Goal: Transaction & Acquisition: Obtain resource

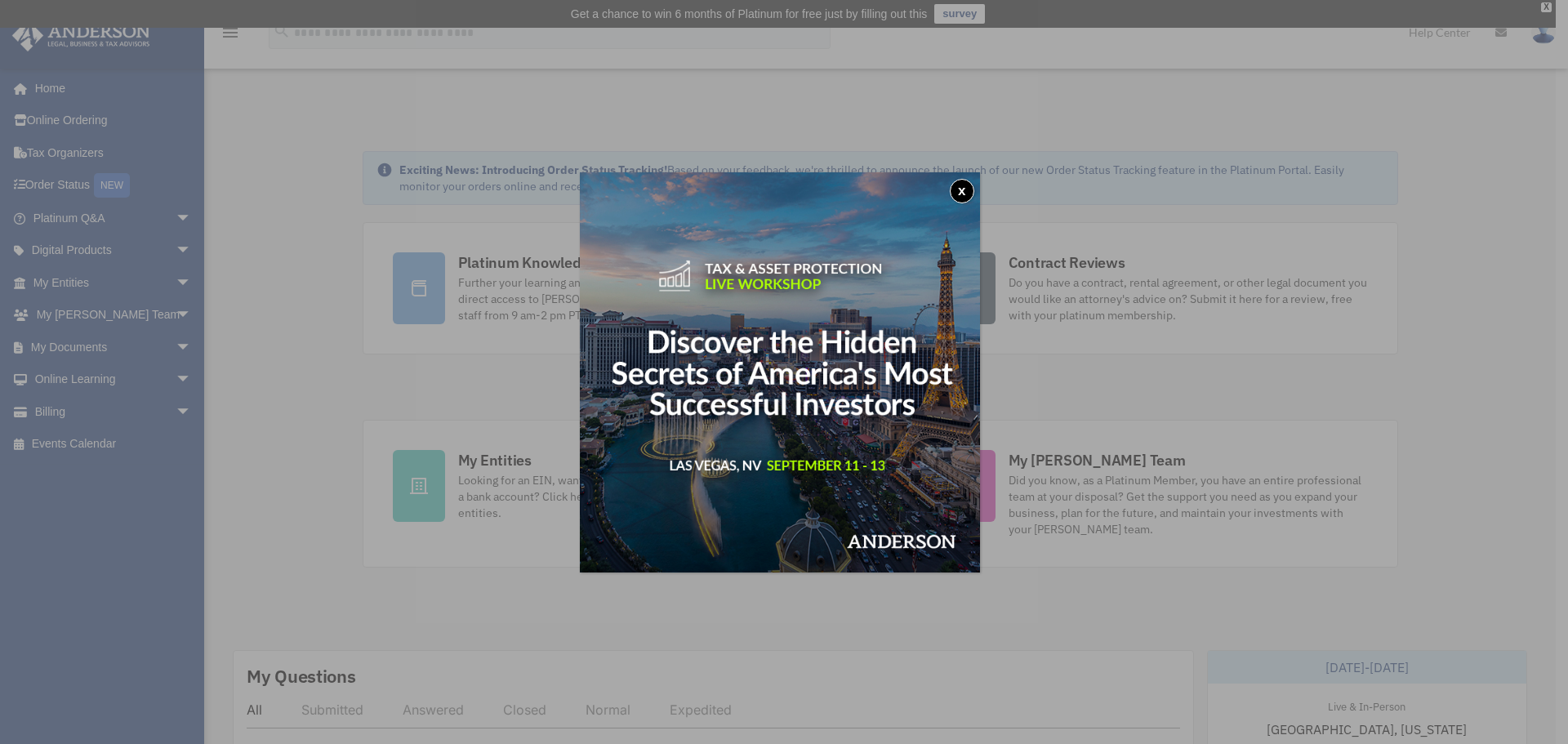
click at [962, 190] on button "x" at bounding box center [961, 191] width 24 height 24
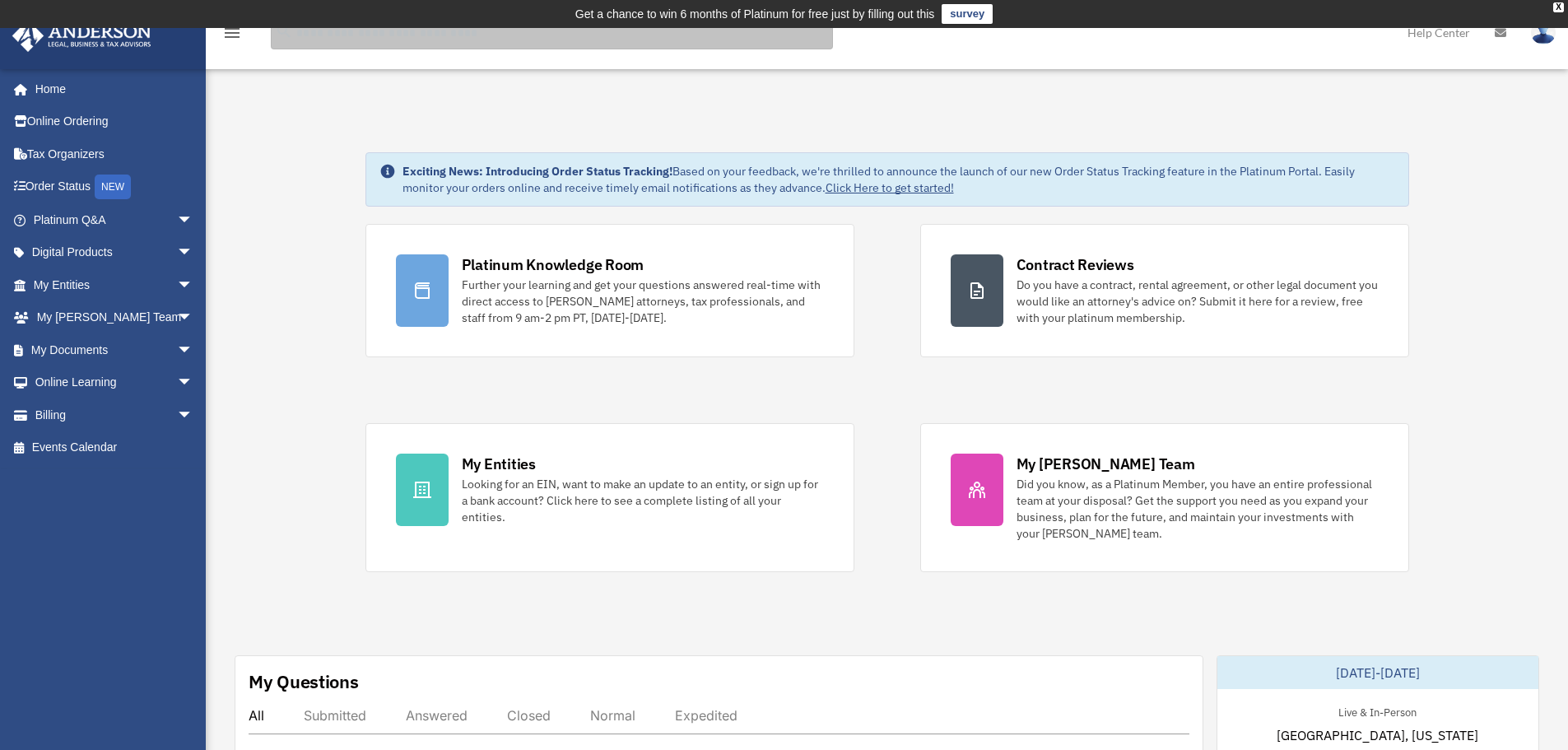
click at [392, 40] on input "search" at bounding box center [552, 33] width 562 height 33
type input "**********"
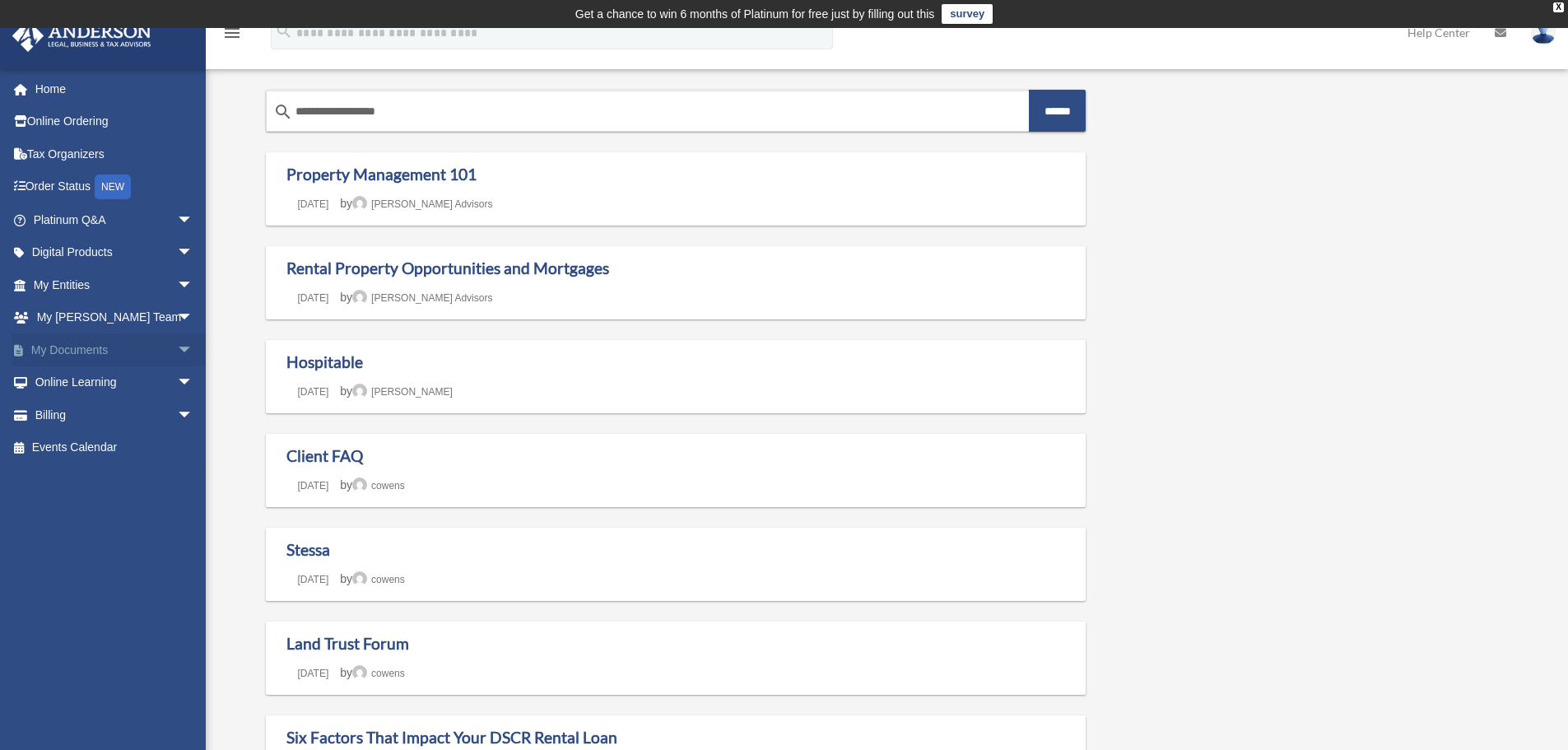
click at [177, 351] on span "arrow_drop_down" at bounding box center [193, 350] width 33 height 34
click at [126, 444] on link "Forms Library" at bounding box center [120, 448] width 195 height 33
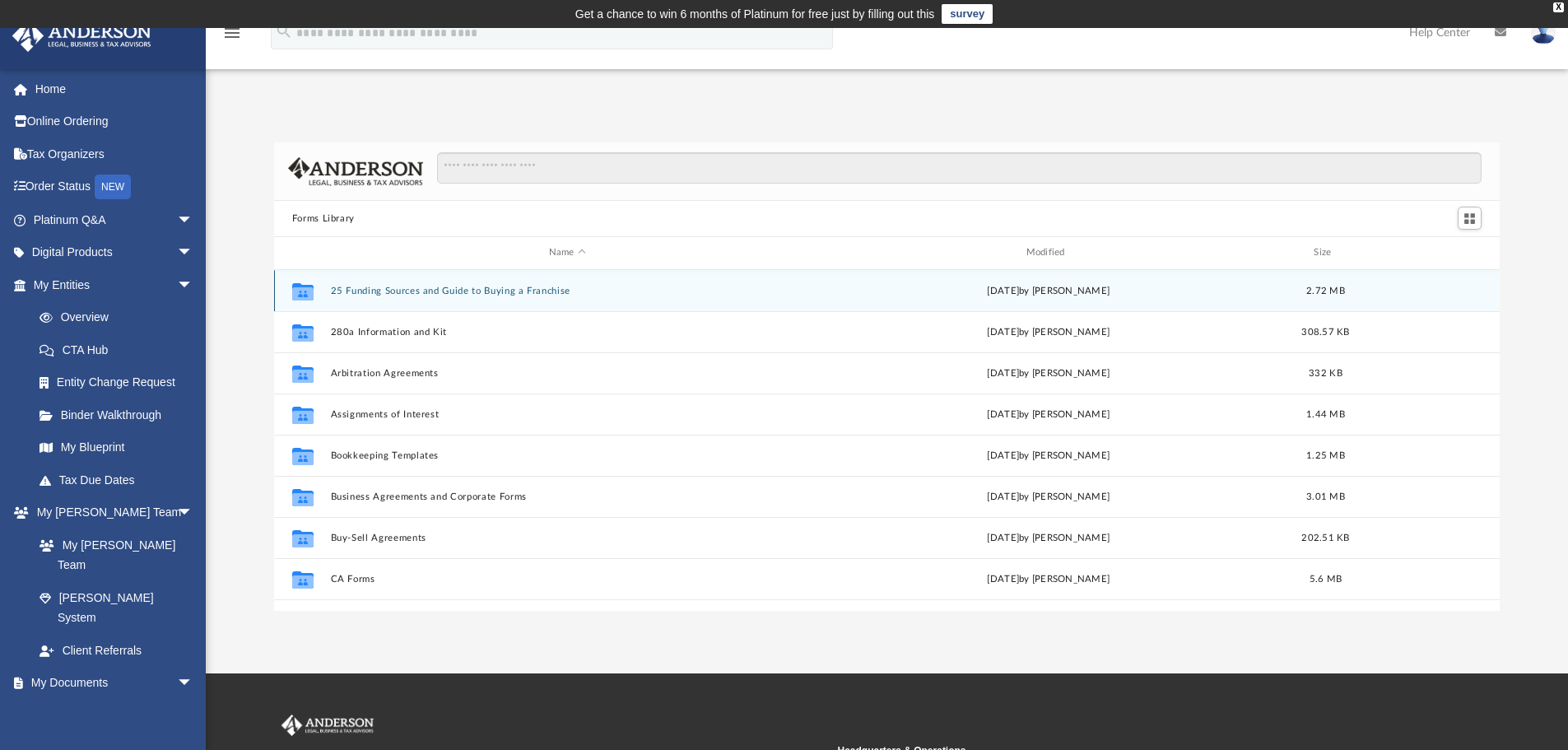
scroll to position [362, 1213]
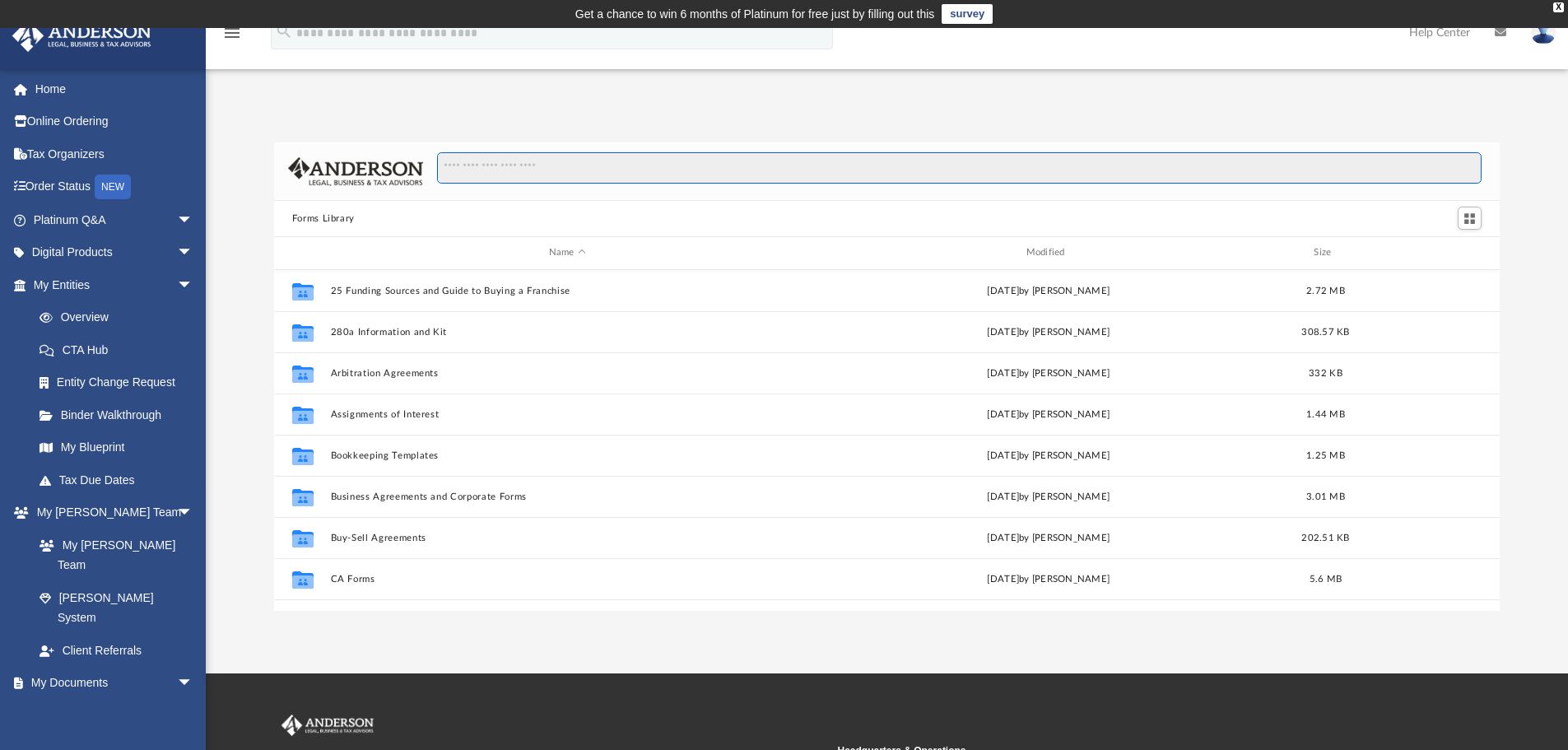
click at [600, 160] on input "Search files and folders" at bounding box center [959, 168] width 1044 height 31
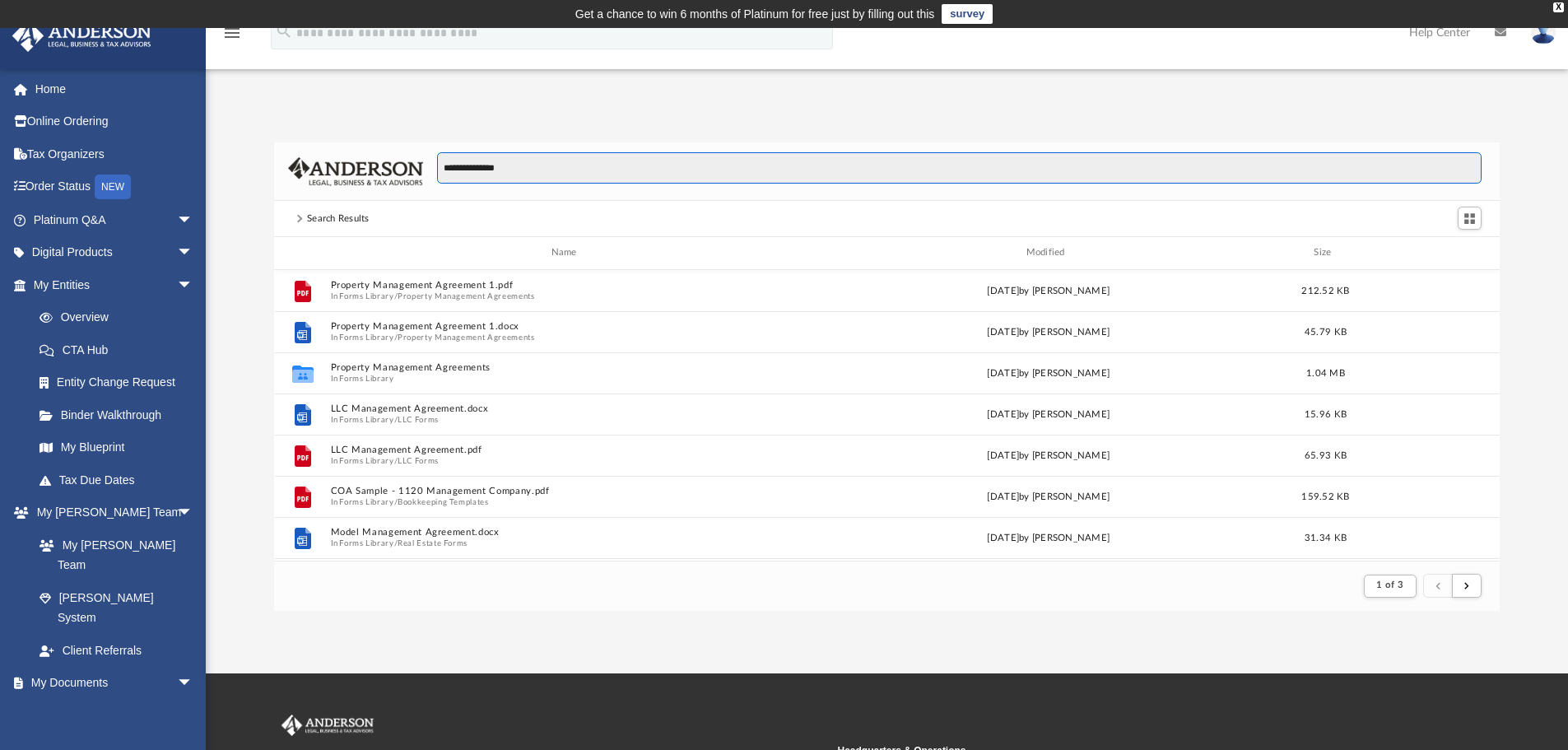
scroll to position [311, 1213]
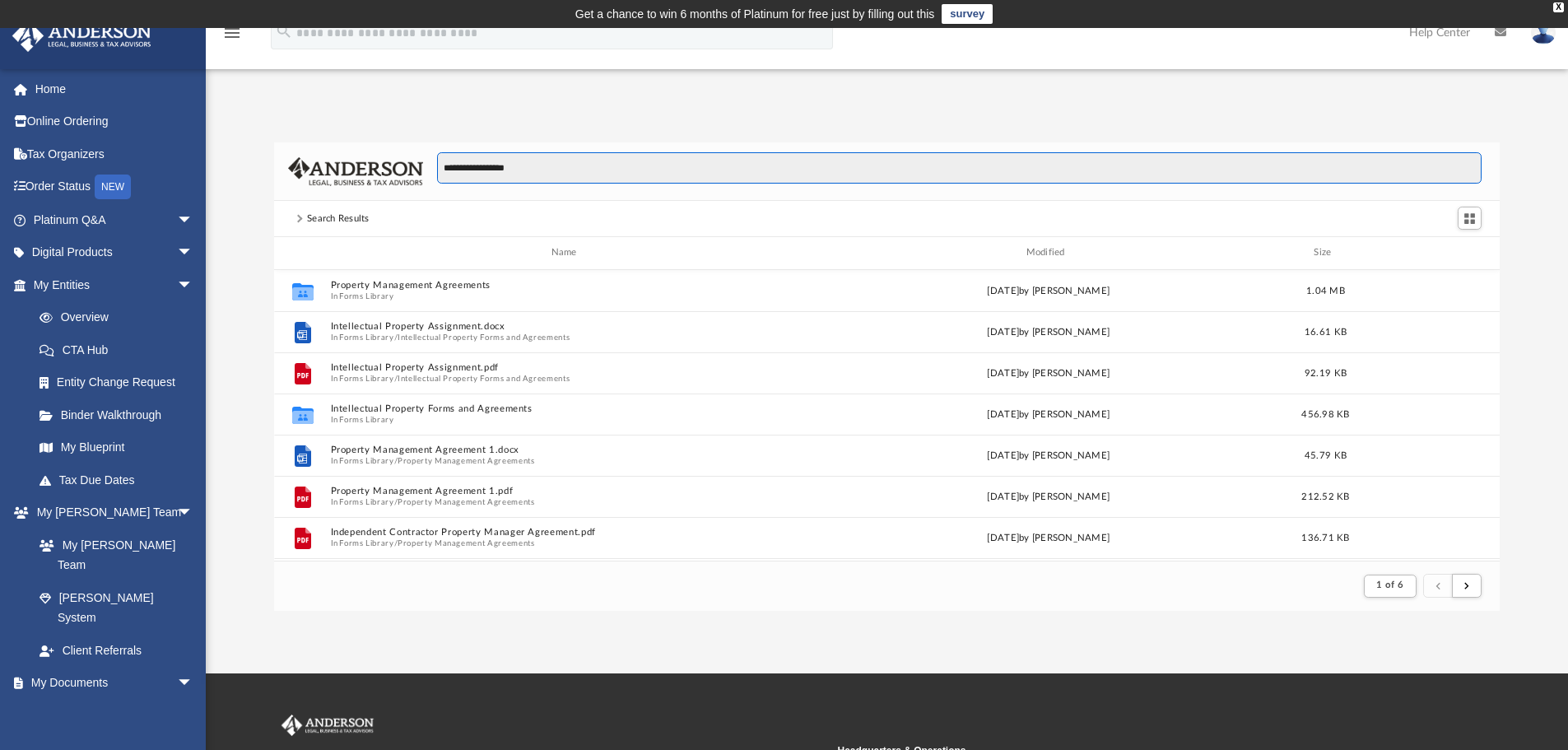
type input "**********"
click at [566, 171] on input "**********" at bounding box center [959, 168] width 1044 height 31
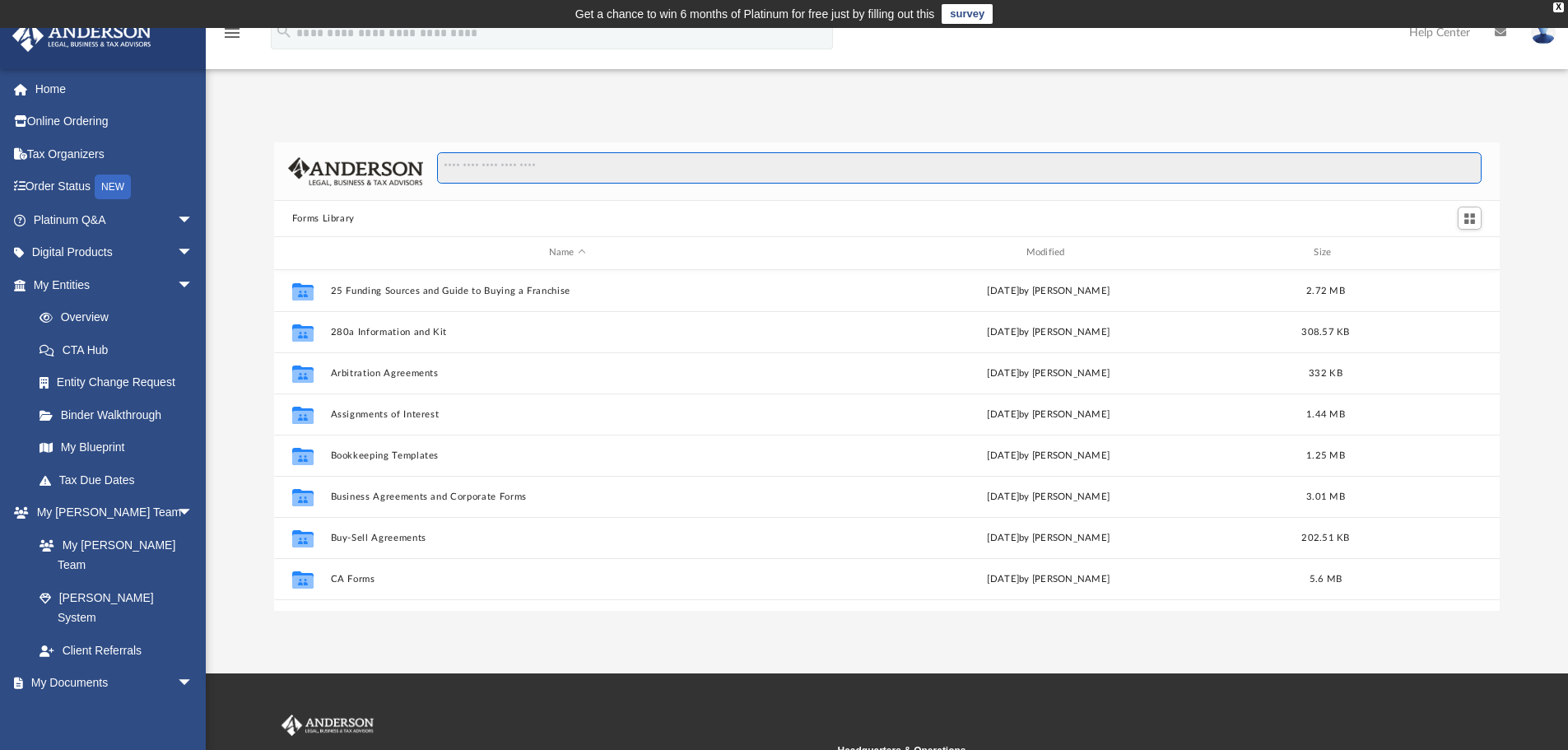
scroll to position [362, 1213]
click at [709, 166] on input "Search files and folders" at bounding box center [959, 168] width 1044 height 31
click at [658, 164] on input "Search files and folders" at bounding box center [959, 168] width 1044 height 31
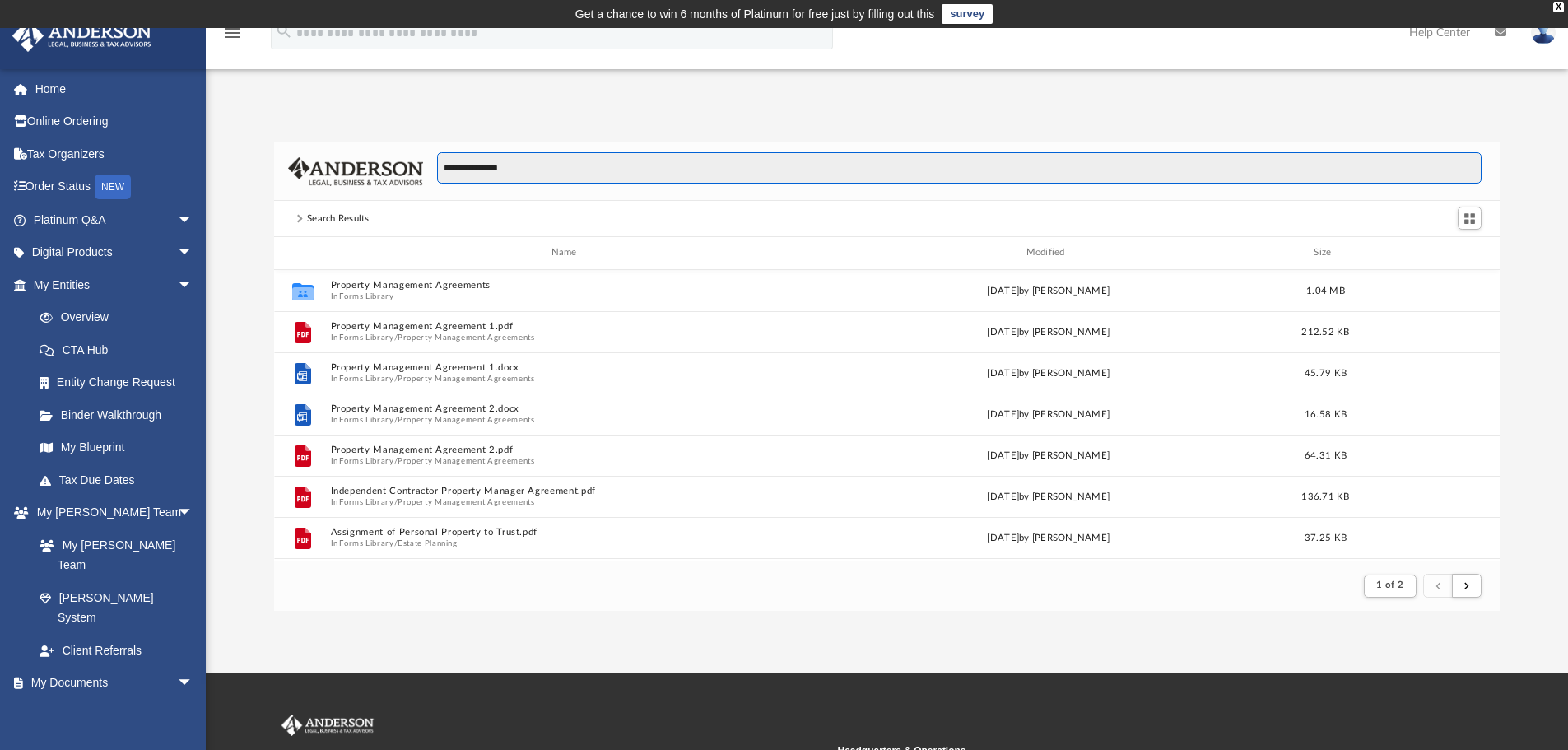
scroll to position [311, 1213]
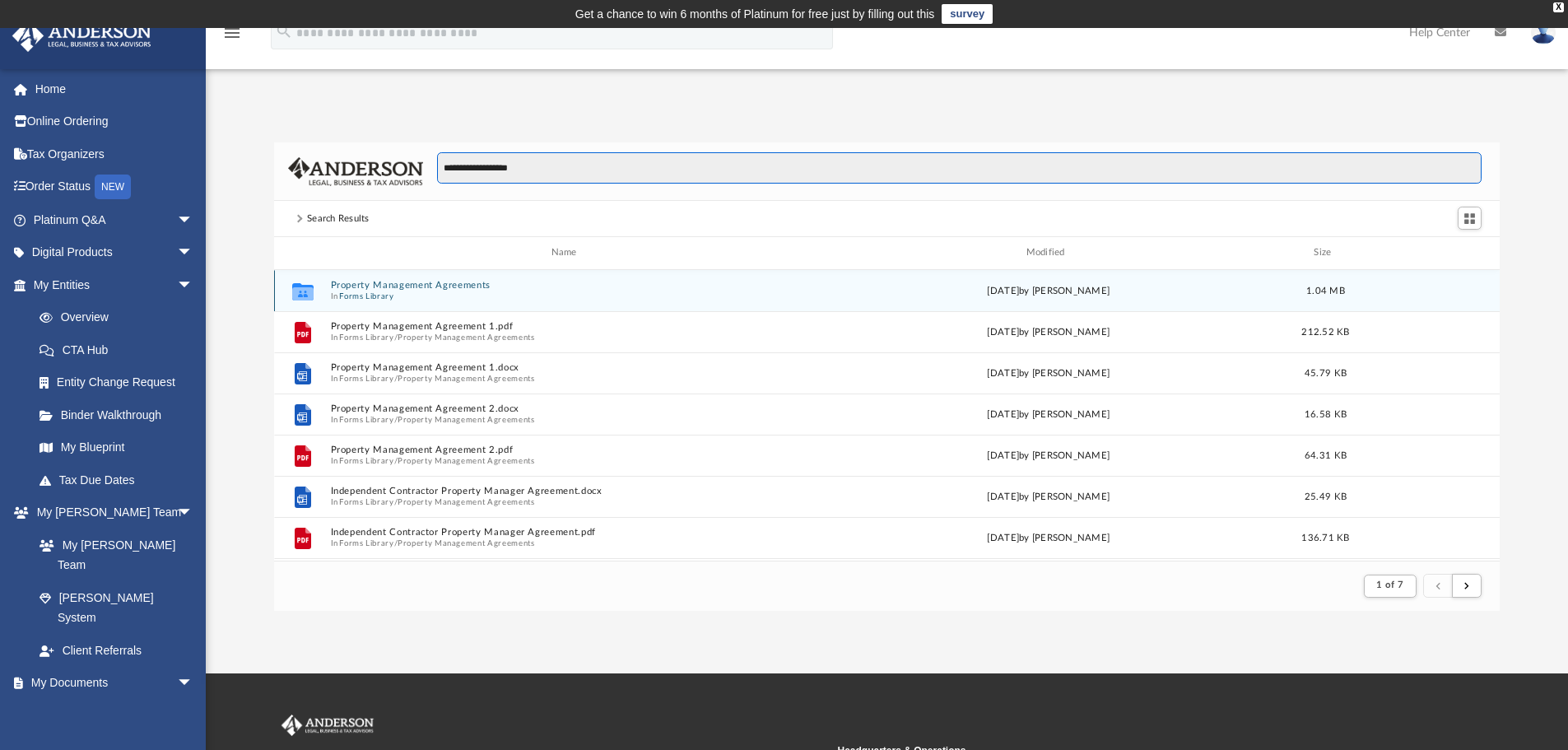
type input "**********"
click at [445, 291] on span "In Forms Library" at bounding box center [567, 295] width 474 height 11
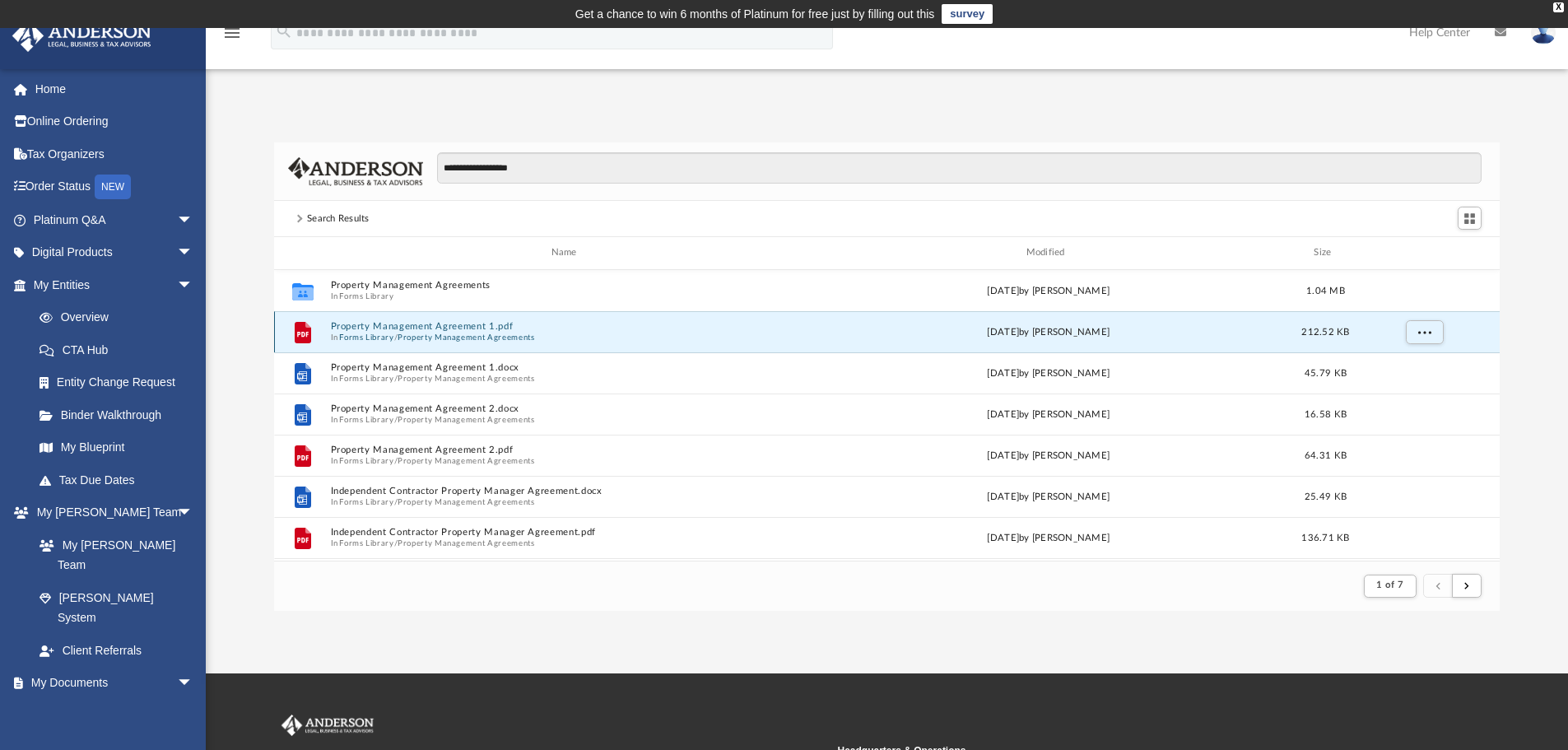
click at [429, 326] on button "Property Management Agreement 1.pdf" at bounding box center [567, 325] width 474 height 11
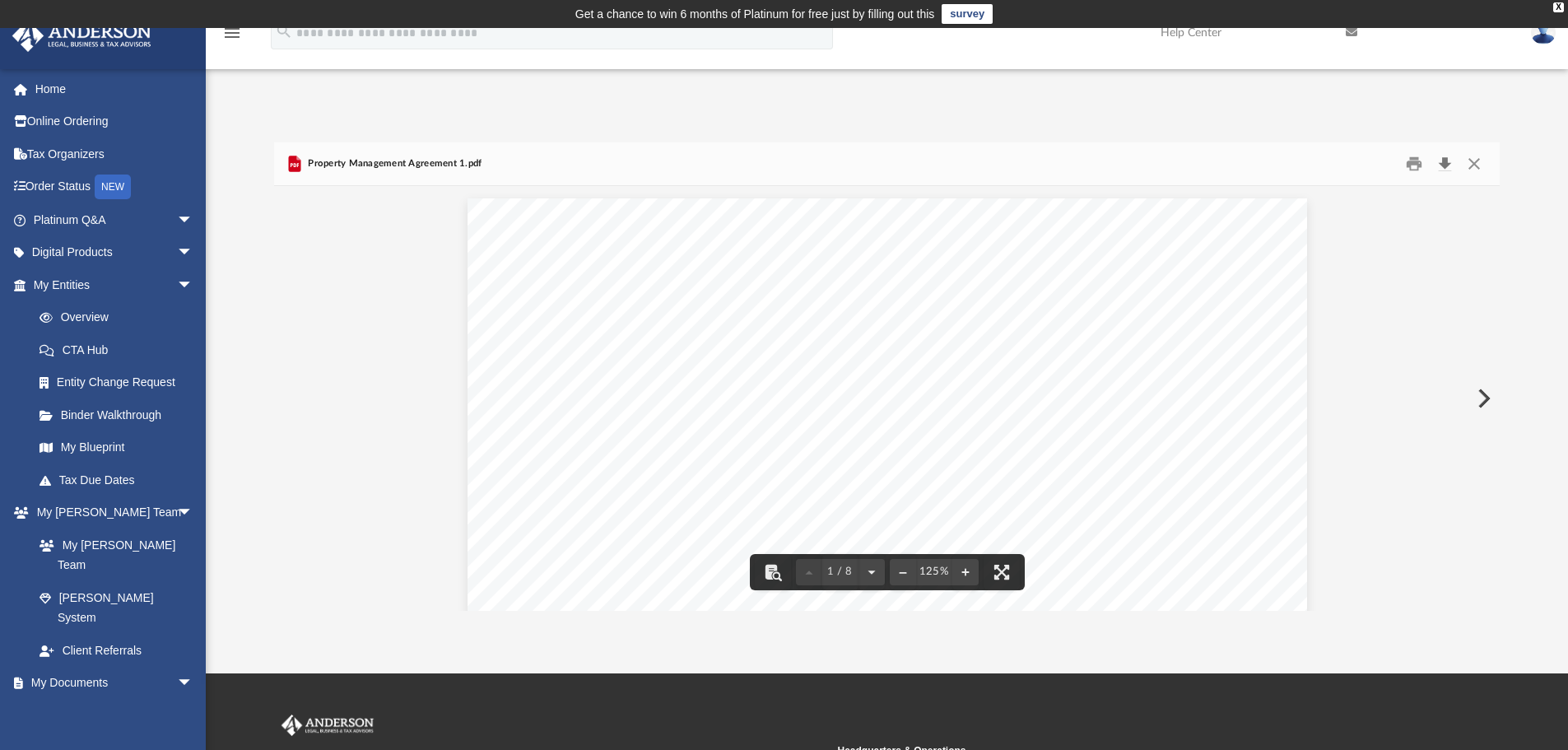
click at [1439, 162] on button "Download" at bounding box center [1445, 164] width 30 height 25
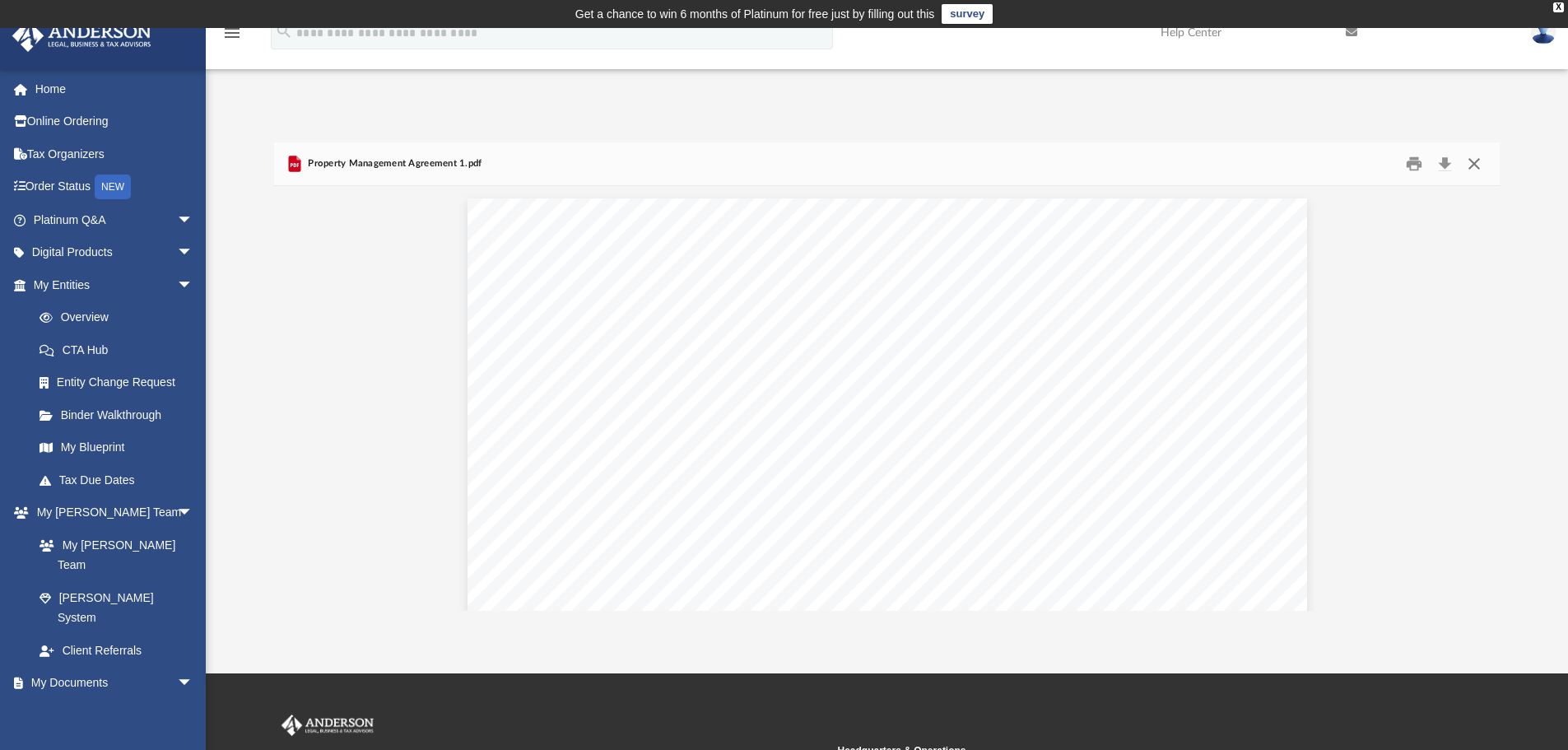
click at [1475, 164] on button "Close" at bounding box center [1474, 164] width 30 height 25
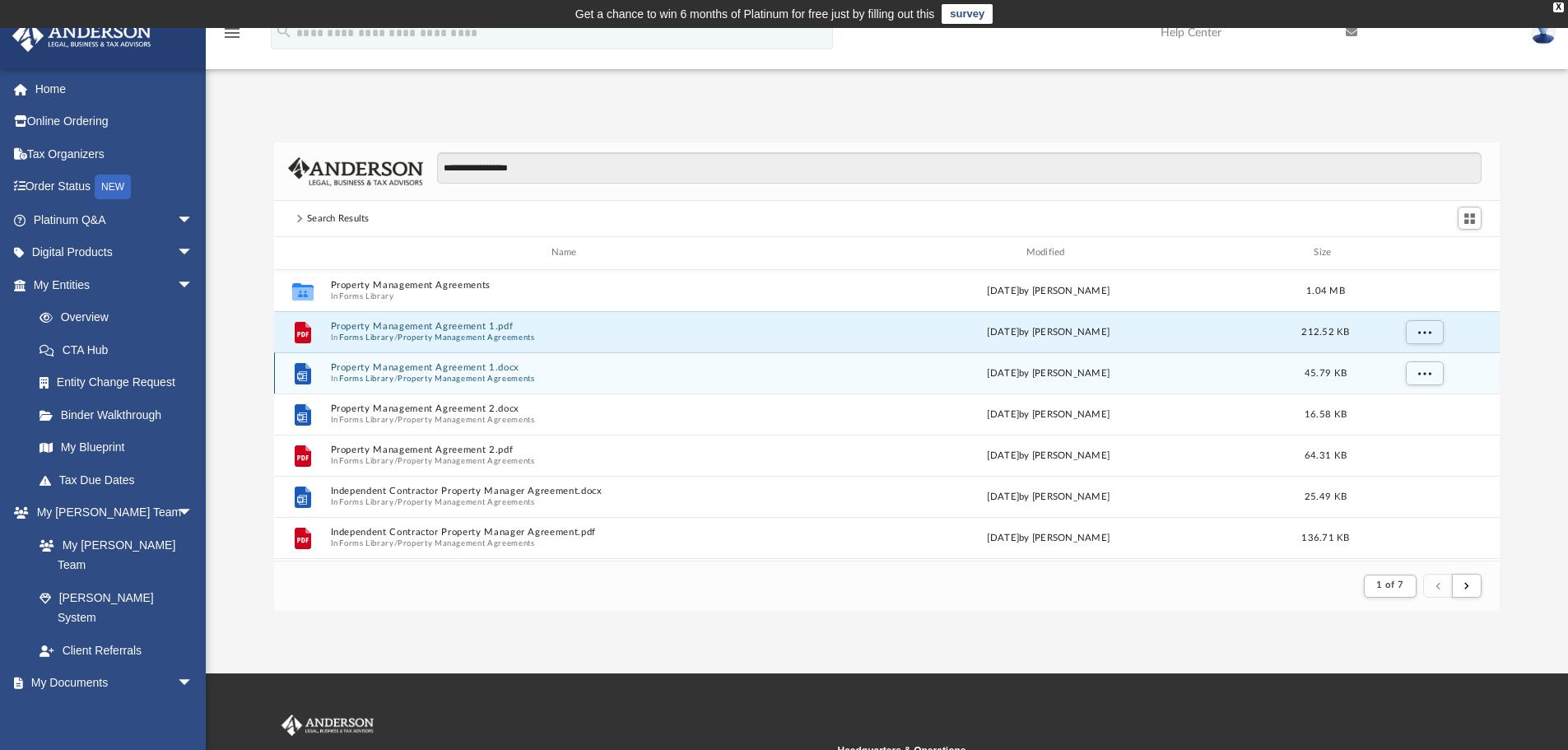
click at [461, 380] on button "Property Management Agreements" at bounding box center [466, 378] width 138 height 11
click at [461, 380] on div "File Property Management Agreement 1.docx In Forms Library / Property Managemen…" at bounding box center [887, 373] width 1227 height 41
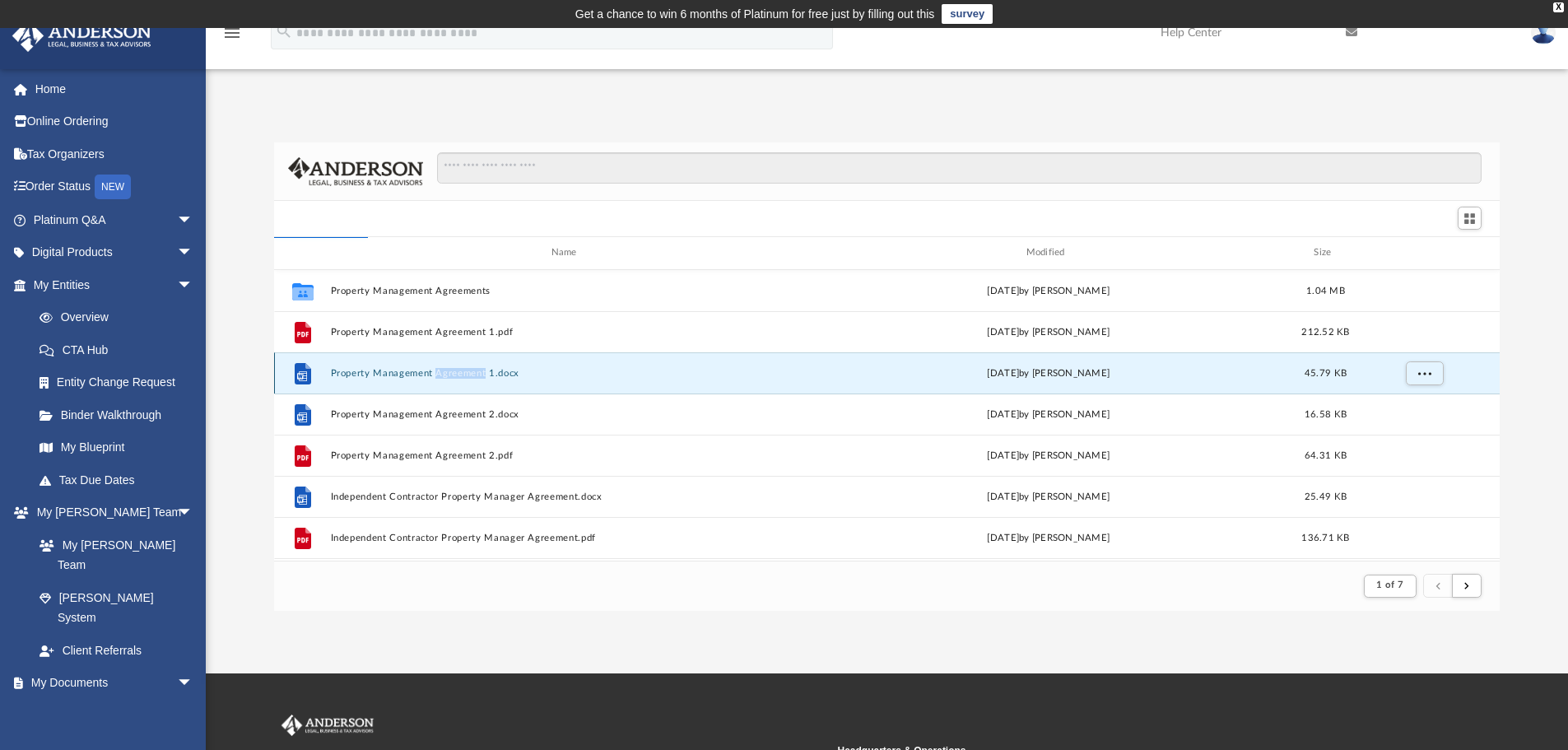
click at [348, 369] on button "Property Management Agreement 1.docx" at bounding box center [567, 373] width 474 height 11
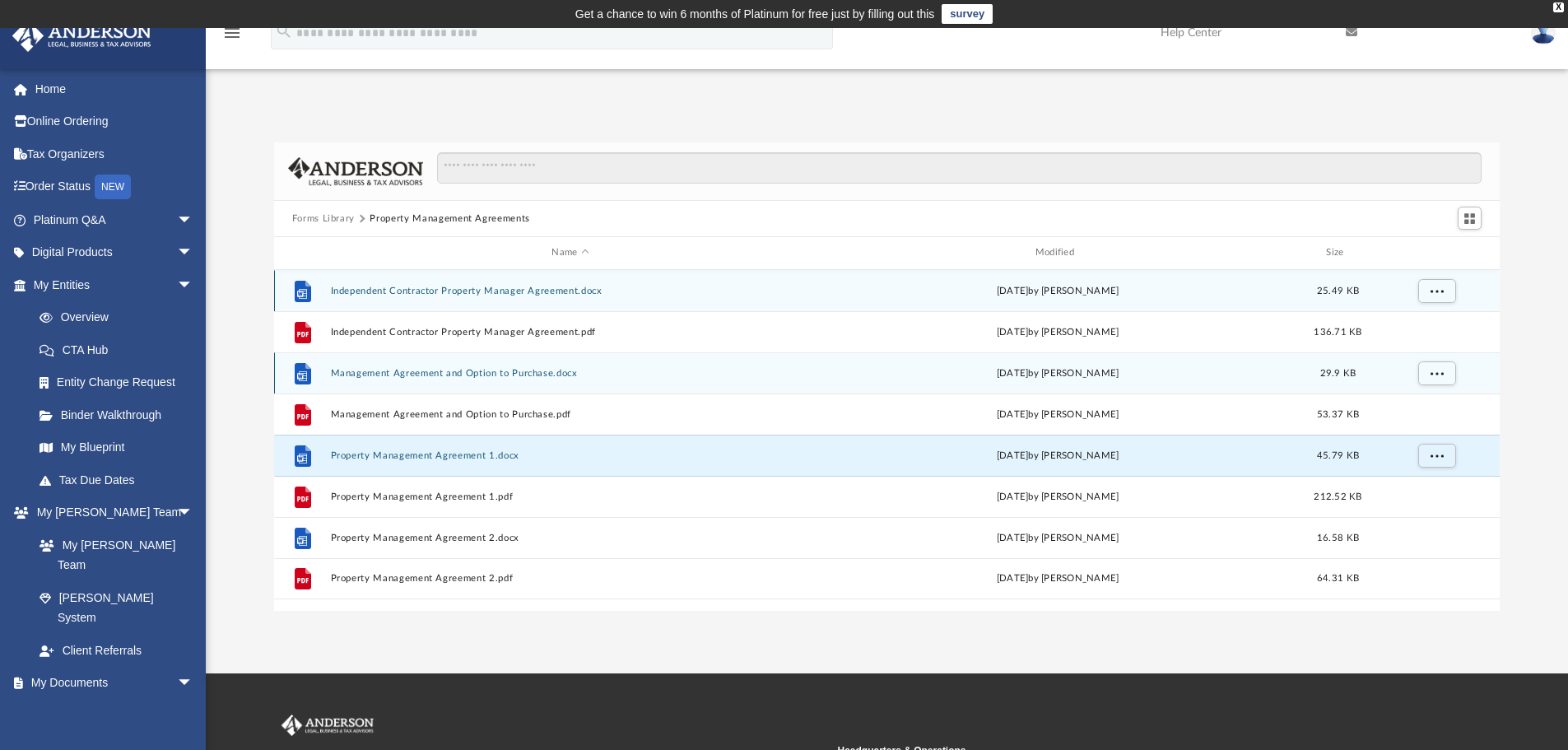
scroll to position [362, 1213]
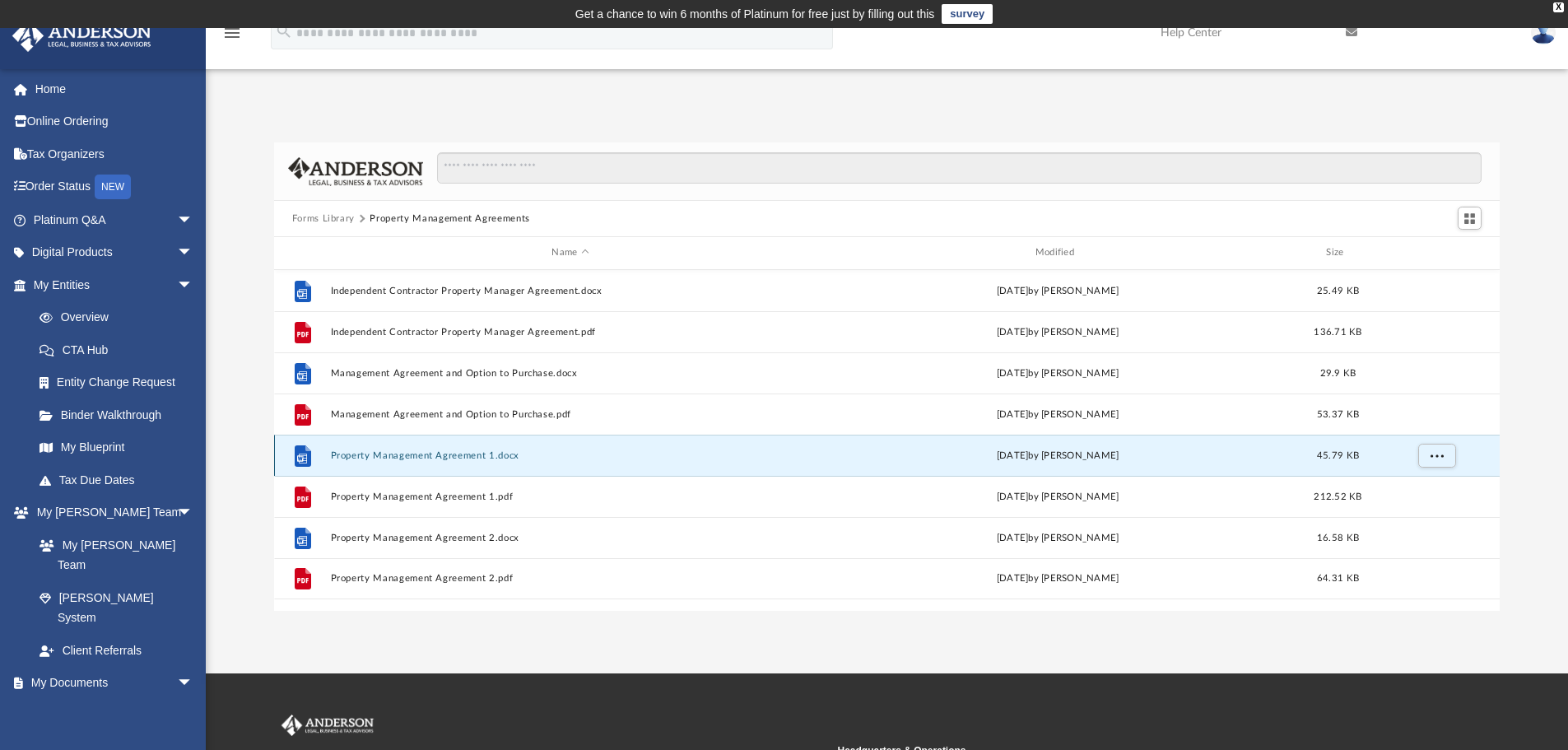
click at [361, 450] on button "Property Management Agreement 1.docx" at bounding box center [570, 455] width 480 height 11
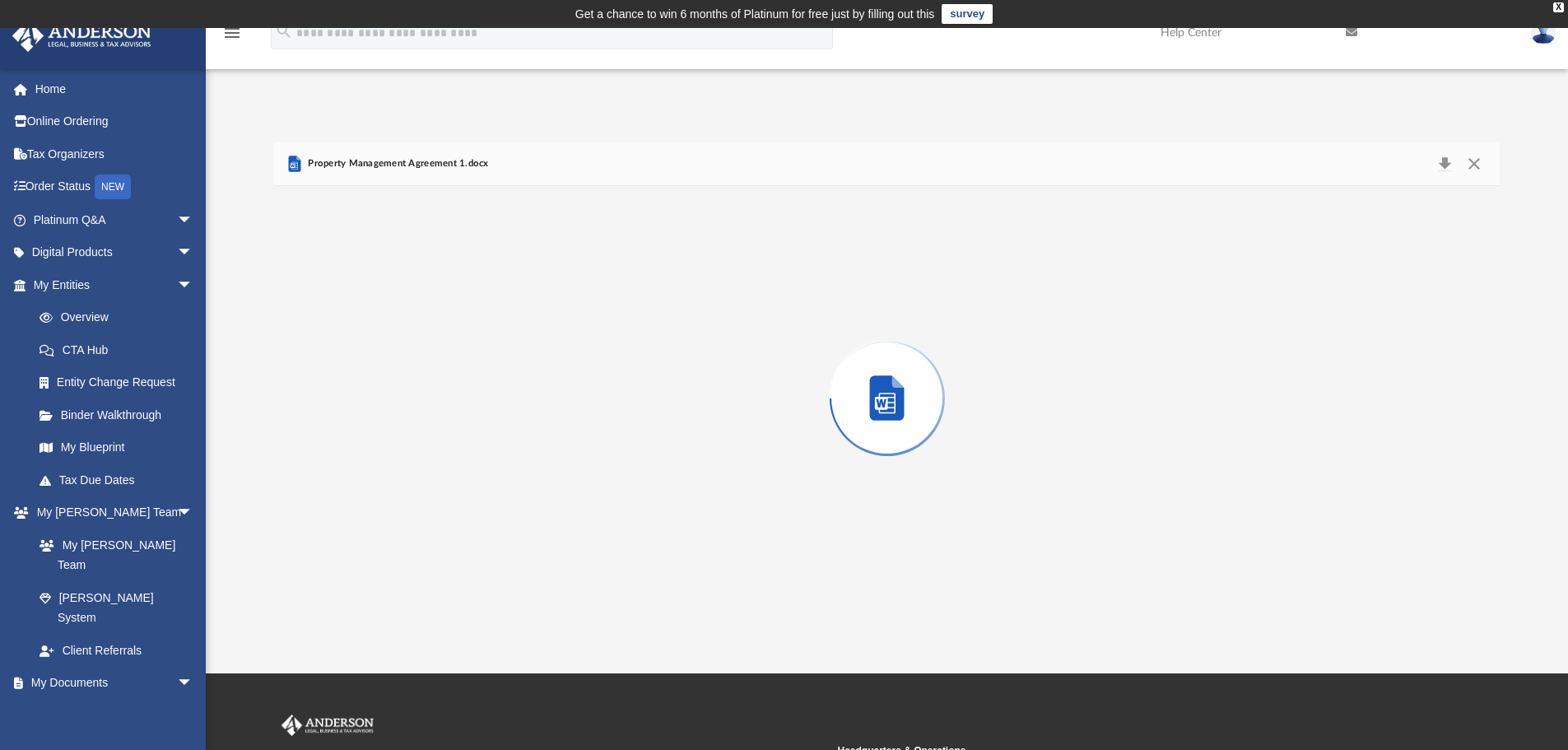
click at [361, 450] on div "Preview" at bounding box center [887, 397] width 1227 height 425
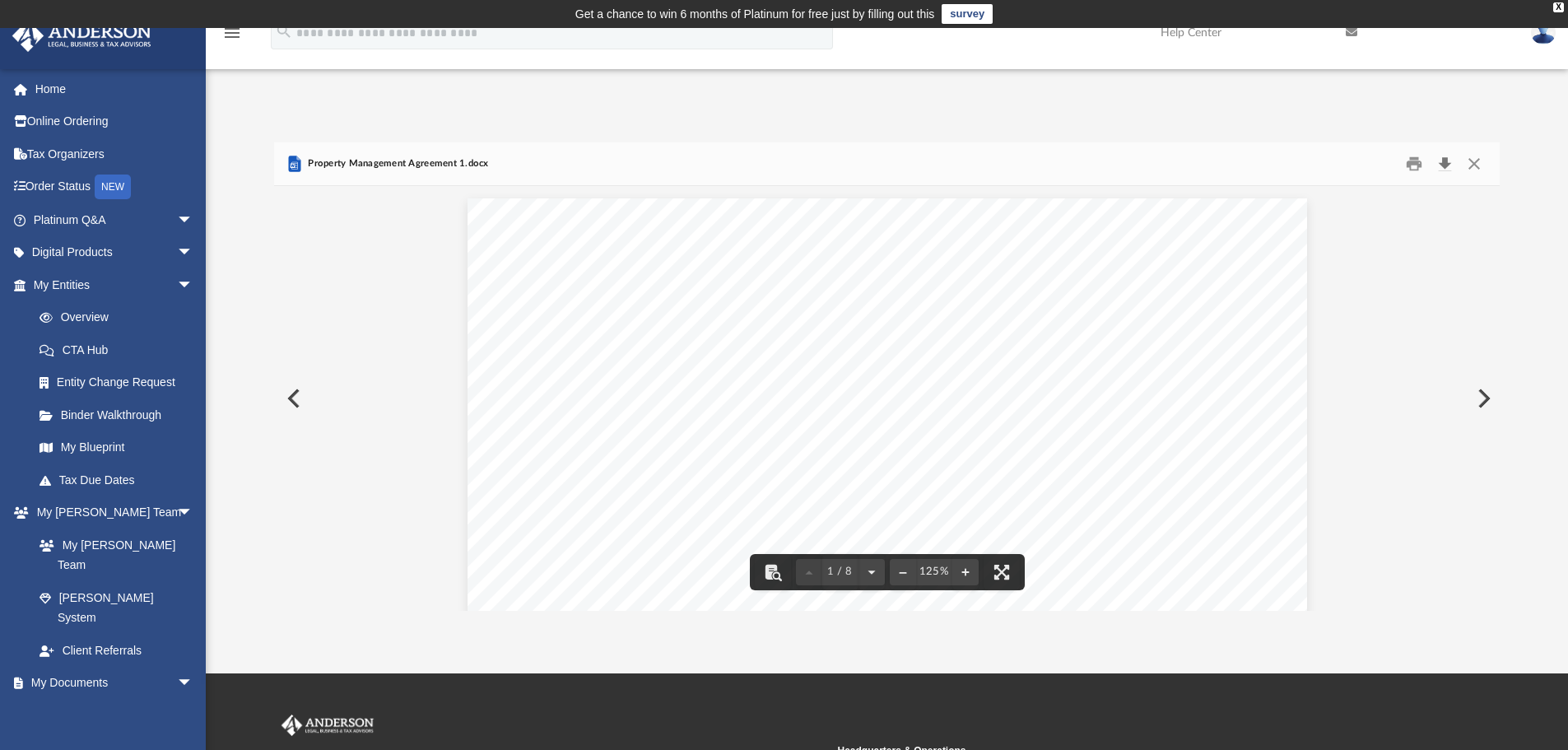
click at [1443, 165] on button "Download" at bounding box center [1445, 164] width 30 height 25
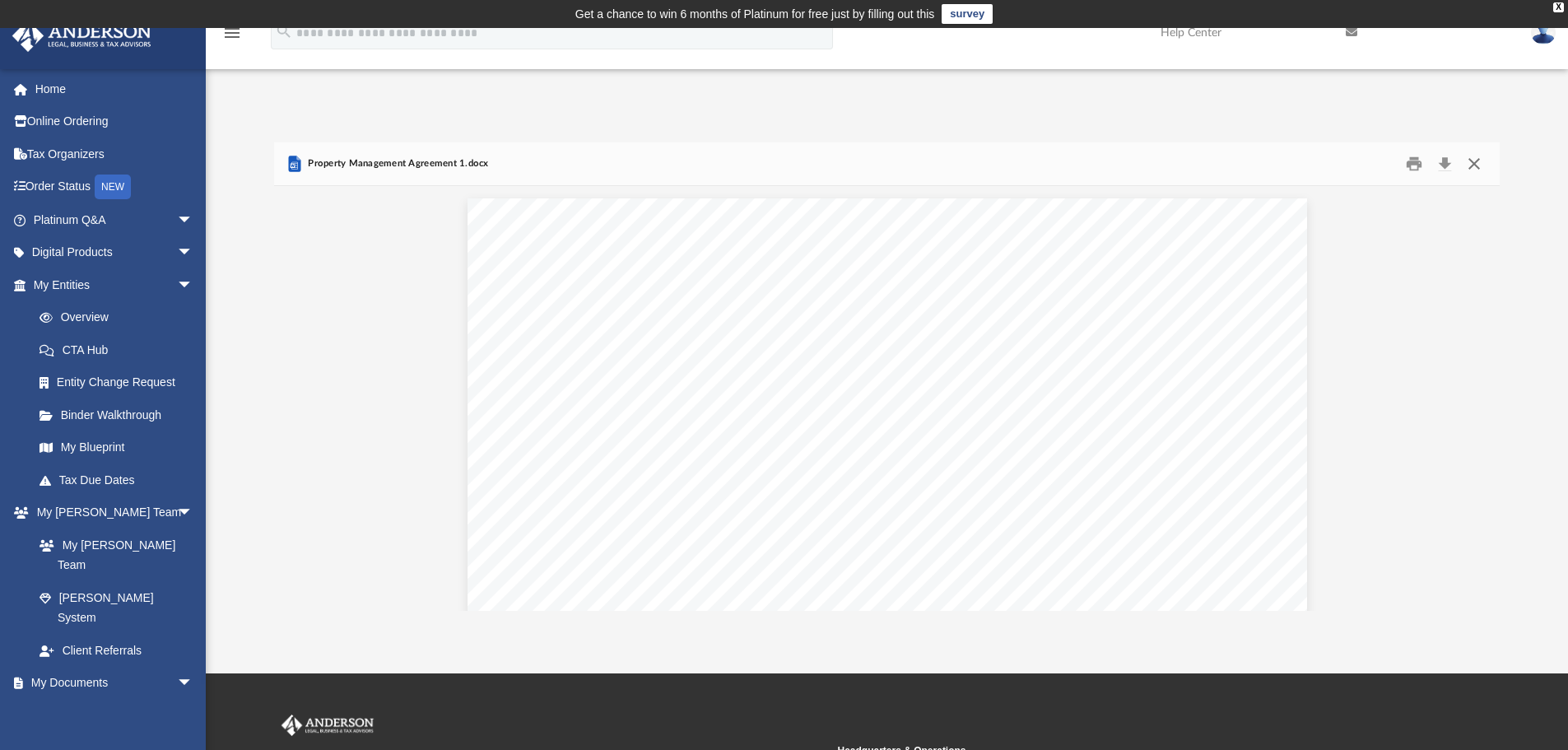
click at [1475, 164] on button "Close" at bounding box center [1474, 164] width 30 height 25
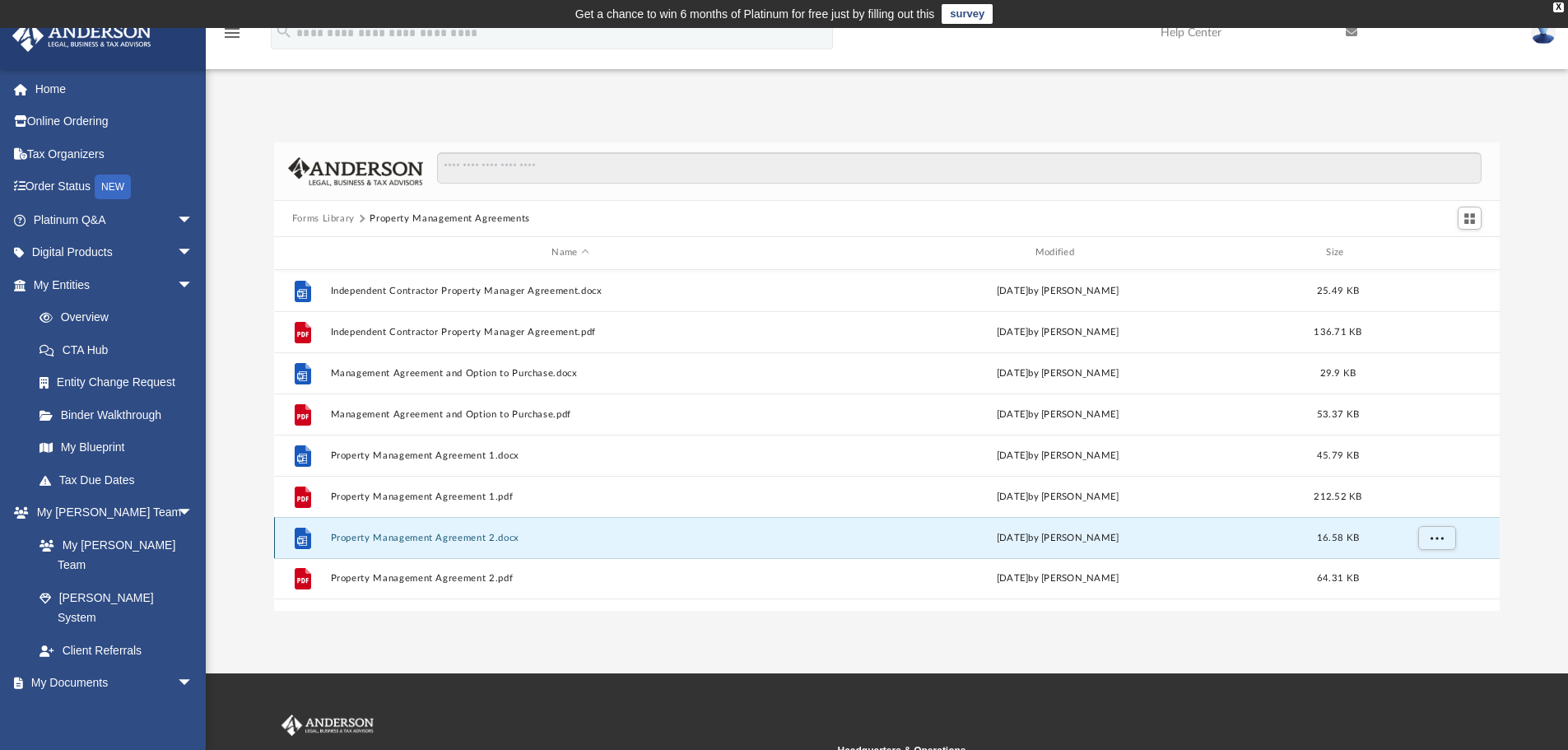
click at [477, 542] on button "Property Management Agreement 2.docx" at bounding box center [570, 537] width 480 height 11
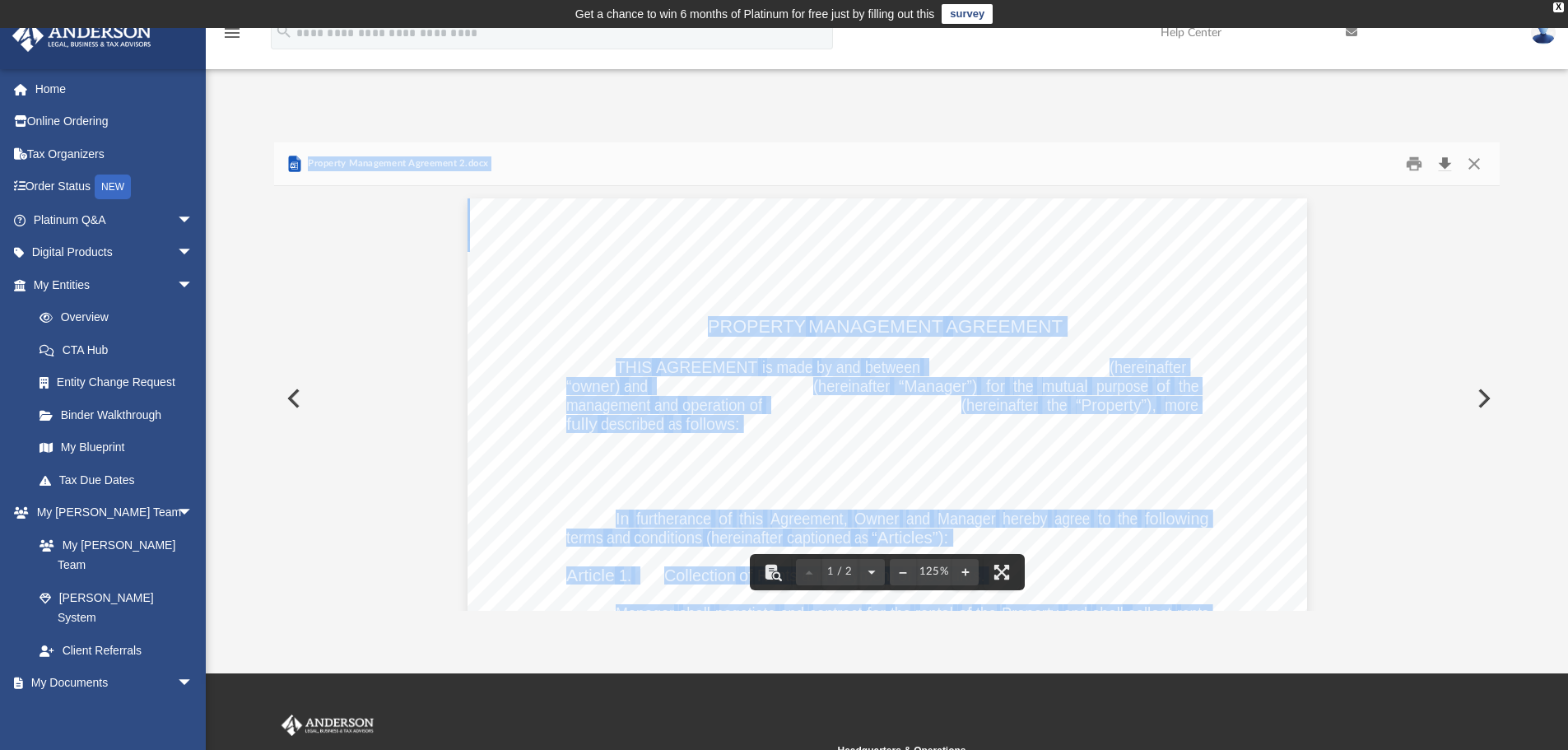
click at [1443, 165] on button "Download" at bounding box center [1445, 164] width 30 height 25
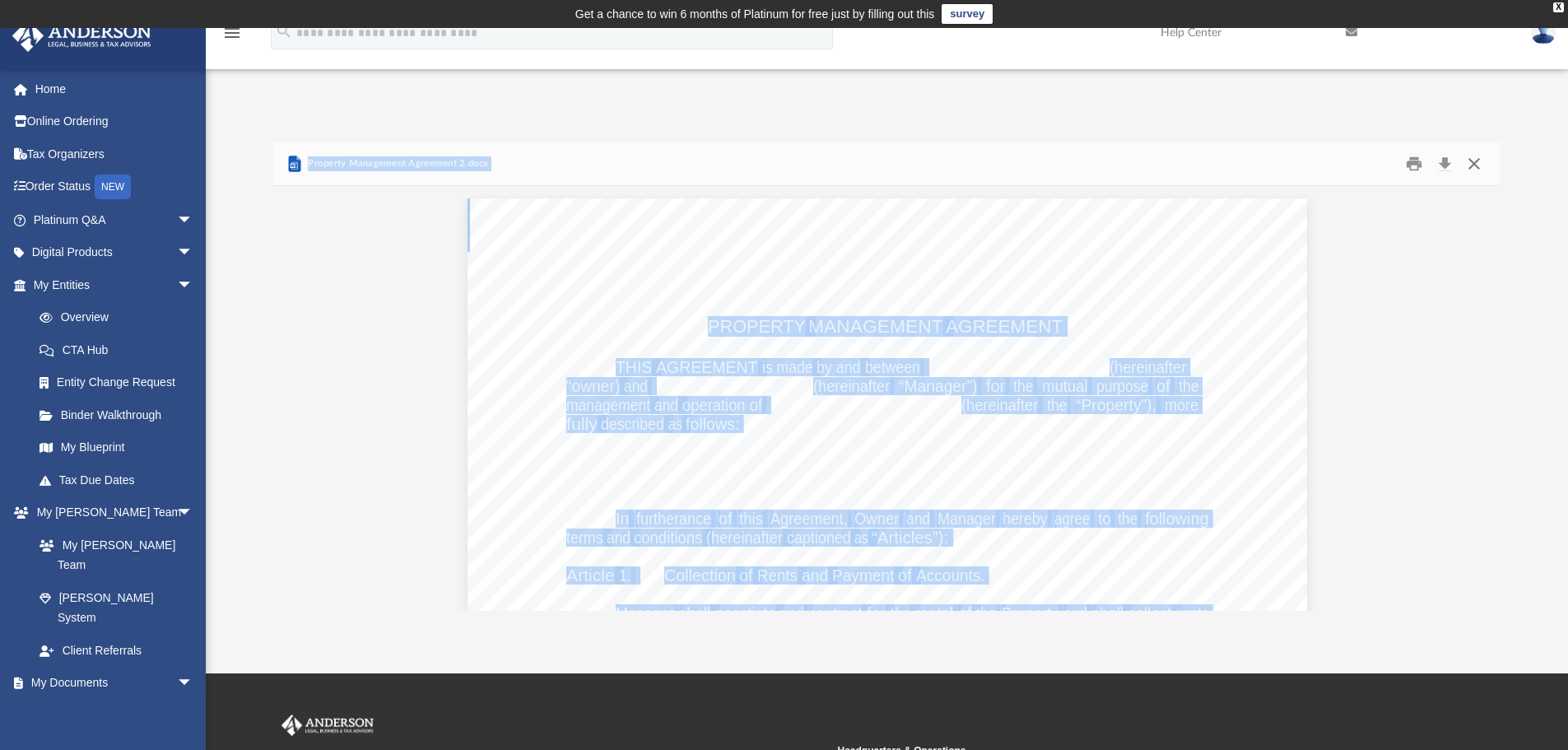
click at [1475, 163] on button "Close" at bounding box center [1474, 164] width 30 height 25
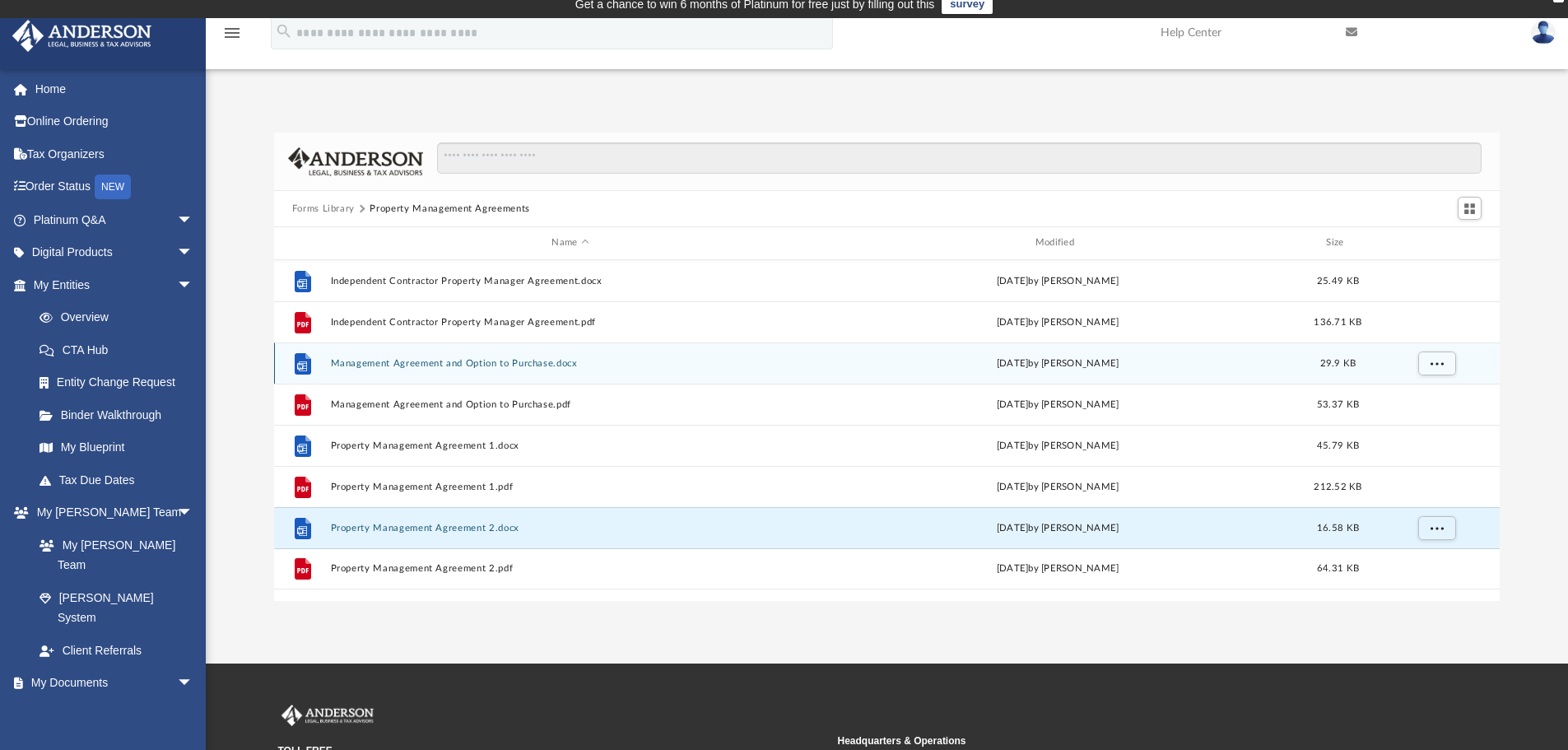
scroll to position [0, 0]
